Goal: Task Accomplishment & Management: Use online tool/utility

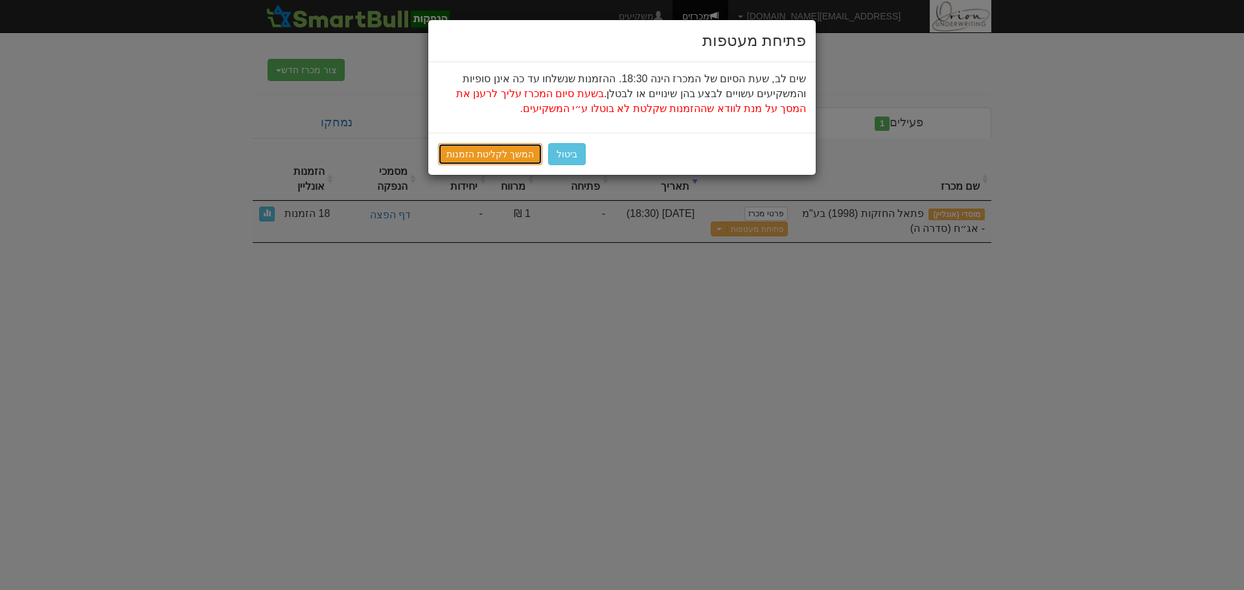
click at [502, 151] on link "המשך לקליטת הזמנות" at bounding box center [490, 154] width 104 height 22
